Goal: Check status

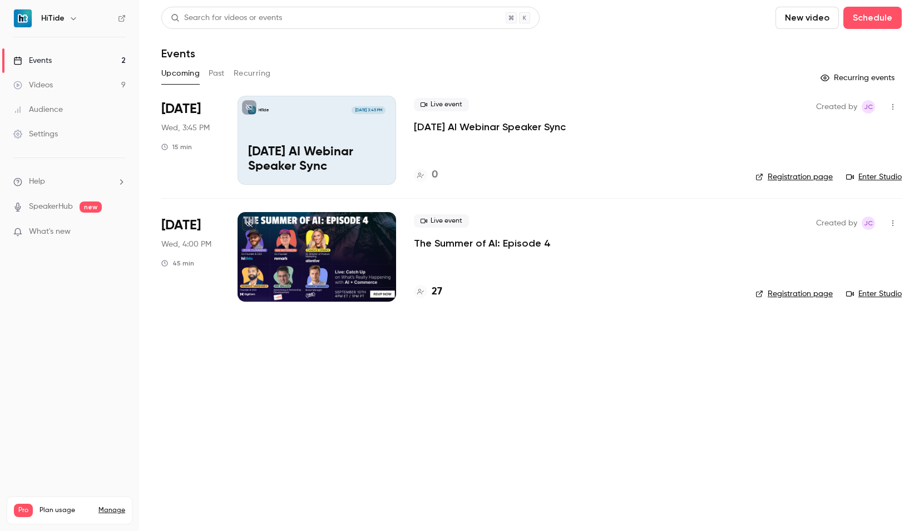
click at [331, 252] on div at bounding box center [317, 256] width 159 height 89
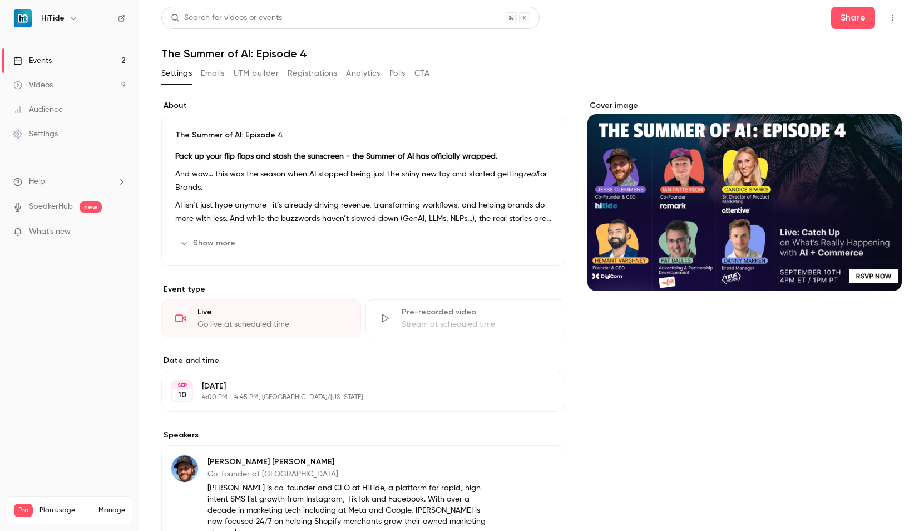
click at [307, 73] on button "Registrations" at bounding box center [313, 74] width 50 height 18
